Goal: Task Accomplishment & Management: Manage account settings

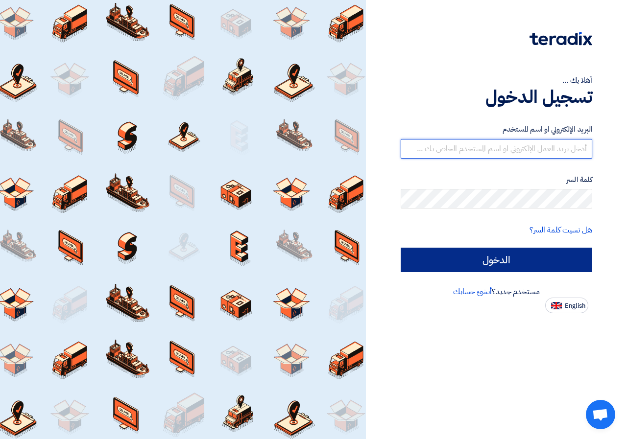
type input "[EMAIL_ADDRESS][DOMAIN_NAME]"
click at [450, 255] on input "الدخول" at bounding box center [496, 260] width 191 height 24
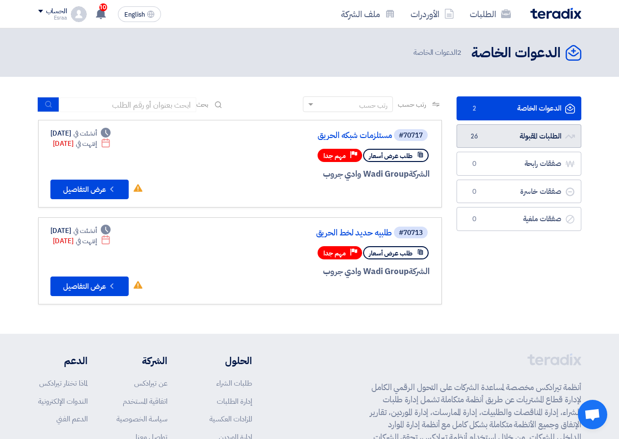
click at [509, 138] on link "الطلبات المقبولة الطلبات المقبولة 26" at bounding box center [519, 136] width 125 height 24
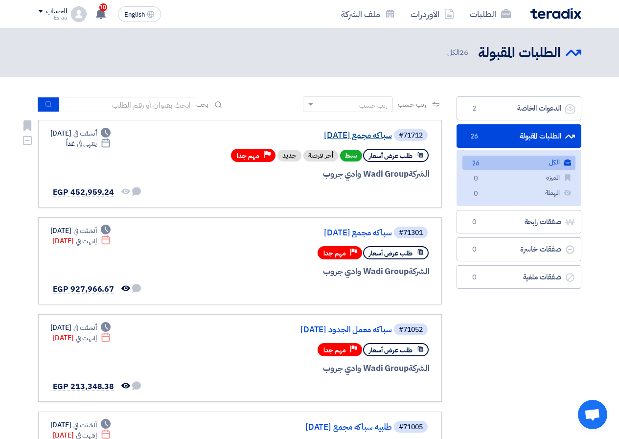
click at [359, 138] on link "سباكه مجمع [DATE]" at bounding box center [294, 135] width 196 height 9
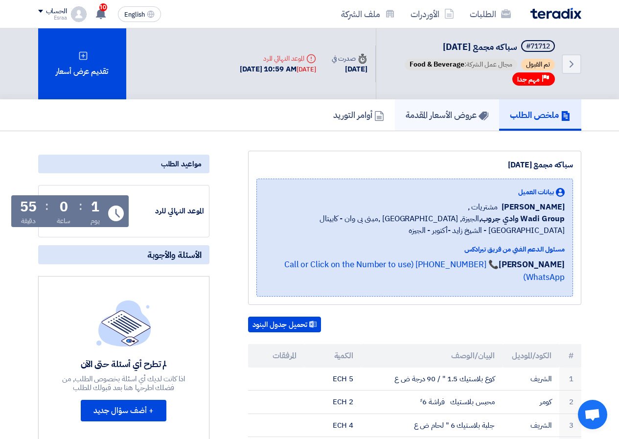
click at [431, 118] on h5 "عروض الأسعار المقدمة" at bounding box center [447, 114] width 83 height 11
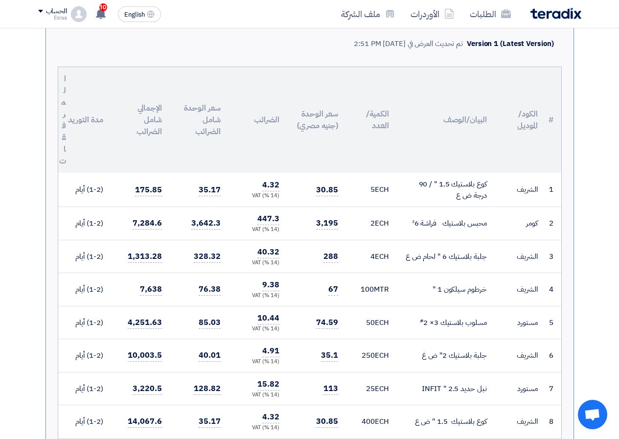
scroll to position [294, 0]
